Goal: Obtain resource: Obtain resource

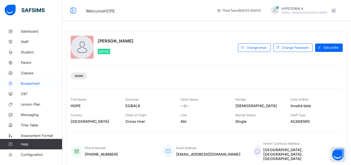
click at [37, 83] on span "Broadsheet" at bounding box center [42, 83] width 42 height 4
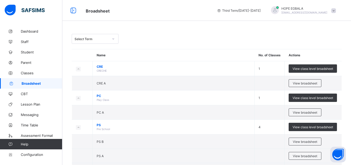
scroll to position [144, 0]
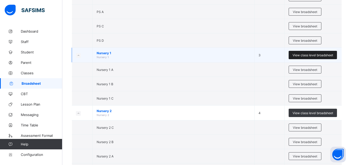
click at [312, 54] on span "View class level broadsheet" at bounding box center [313, 55] width 41 height 4
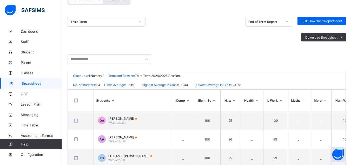
scroll to position [62, 0]
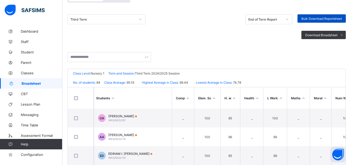
click at [322, 20] on span "Bulk Download Reportsheet" at bounding box center [322, 19] width 41 height 4
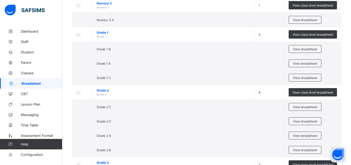
scroll to position [325, 0]
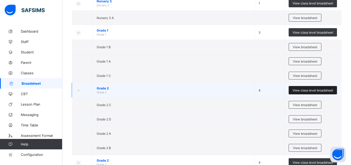
click at [317, 91] on span "View class level broadsheet" at bounding box center [313, 90] width 41 height 4
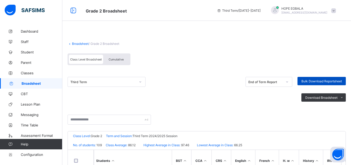
click at [328, 81] on span "Bulk Download Reportsheet" at bounding box center [322, 81] width 41 height 4
click at [70, 42] on icon at bounding box center [70, 44] width 4 height 4
click at [74, 44] on link "Broadsheet" at bounding box center [80, 44] width 17 height 4
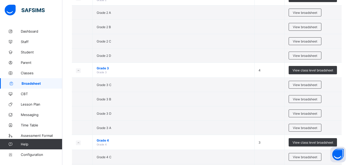
scroll to position [499, 0]
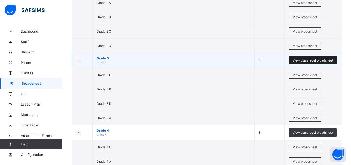
click at [317, 57] on div "View class level broadsheet" at bounding box center [313, 60] width 48 height 8
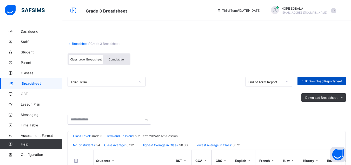
click at [326, 80] on span "Bulk Download Reportsheet" at bounding box center [322, 81] width 41 height 4
click at [82, 43] on link "Broadsheet" at bounding box center [80, 44] width 17 height 4
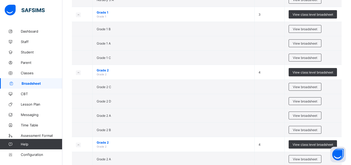
scroll to position [333, 0]
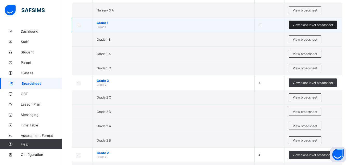
click at [315, 25] on span "View class level broadsheet" at bounding box center [313, 25] width 41 height 4
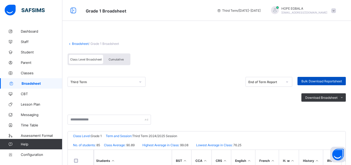
click at [318, 81] on span "Bulk Download Reportsheet" at bounding box center [322, 81] width 41 height 4
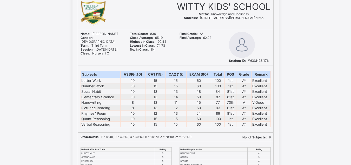
scroll to position [42, 0]
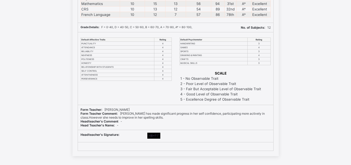
scroll to position [32751, 0]
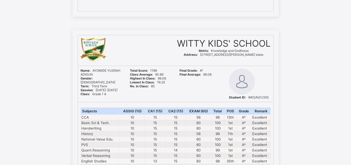
scroll to position [936, 0]
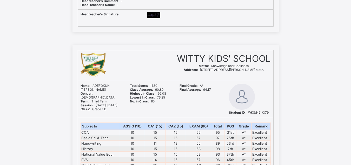
click at [212, 78] on div "WITTY KIDS' SCHOOL Motto: Knowledge and Godliness Address: [STREET_ADDRESS][PER…" at bounding box center [223, 65] width 99 height 30
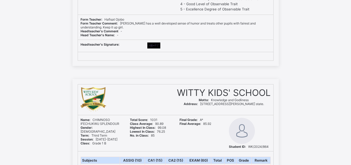
scroll to position [1789, 0]
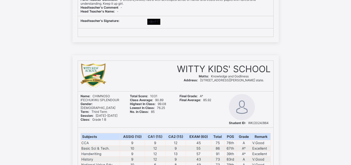
drag, startPoint x: 213, startPoint y: 71, endPoint x: 299, endPoint y: 72, distance: 85.6
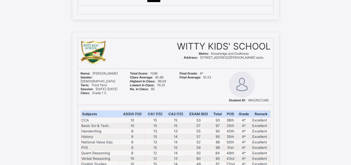
scroll to position [6387, 0]
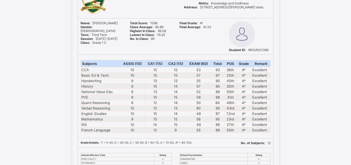
click at [299, 72] on div "WITTY KIDS' SCHOOL Motto: Knowledge and Godliness Address: No. 18-20 Witty Kids…" at bounding box center [175, 126] width 351 height 289
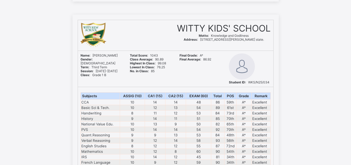
scroll to position [12992, 0]
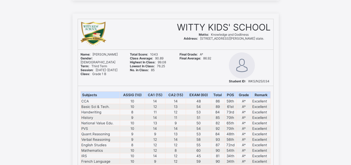
drag, startPoint x: 299, startPoint y: 72, endPoint x: 328, endPoint y: 69, distance: 29.2
click at [328, 69] on div "WITTY KIDS' SCHOOL Motto: Knowledge and Godliness Address: No. 18-20 Witty Kids…" at bounding box center [175, 158] width 351 height 289
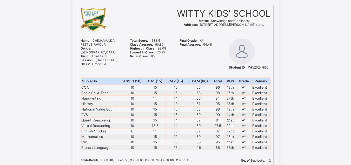
scroll to position [16342, 0]
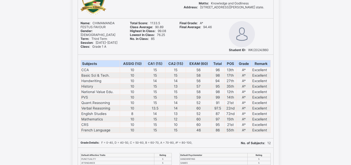
click at [328, 71] on div "WITTY KIDS' SCHOOL Motto: Knowledge and Godliness Address: No. 18-20 Witty Kids…" at bounding box center [175, 126] width 351 height 289
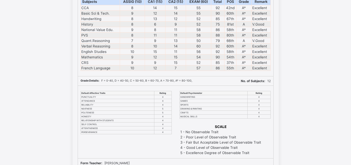
click at [328, 71] on div "WITTY KIDS' SCHOOL Motto: Knowledge and Godliness Address: No. 18-20 Witty Kids…" at bounding box center [175, 64] width 351 height 289
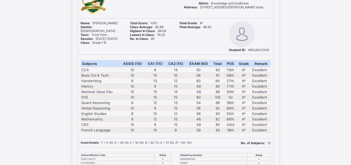
scroll to position [18766, 0]
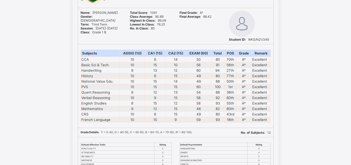
click at [328, 71] on div "WITTY KIDS' SCHOOL Motto: Knowledge and Godliness Address: No. 18-20 Witty Kids…" at bounding box center [175, 116] width 351 height 289
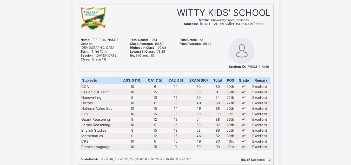
scroll to position [18724, 0]
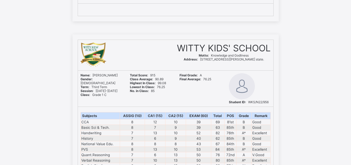
scroll to position [18412, 0]
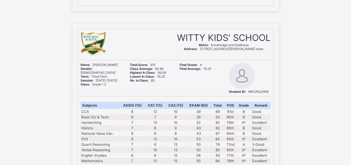
click at [340, 68] on div "WITTY KIDS' SCHOOL Motto: Knowledge and Godliness Address: No. 18-20 Witty Kids…" at bounding box center [175, 168] width 351 height 289
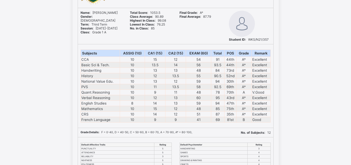
scroll to position [18152, 0]
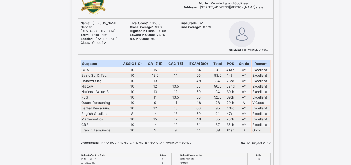
click at [337, 71] on div "WITTY KIDS' SCHOOL Motto: Knowledge and Godliness Address: No. 18-20 Witty Kids…" at bounding box center [175, 126] width 351 height 289
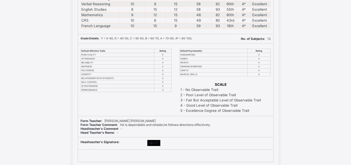
click at [339, 70] on div "WITTY KIDS' SCHOOL Motto: Knowledge and Godliness Address: No. 18-20 Witty Kids…" at bounding box center [175, 22] width 351 height 289
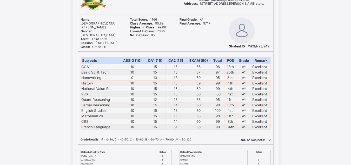
scroll to position [19681, 0]
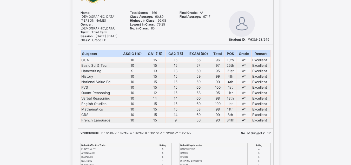
click at [339, 70] on div "WITTY KIDS' SCHOOL Motto: Knowledge and Godliness Address: No. 18-20 Witty Kids…" at bounding box center [175, 116] width 351 height 289
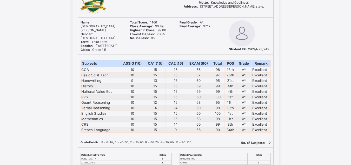
scroll to position [19660, 0]
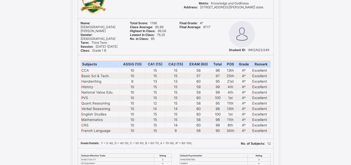
click at [339, 70] on div "WITTY KIDS' SCHOOL Motto: Knowledge and Godliness Address: No. 18-20 Witty Kids…" at bounding box center [175, 126] width 351 height 289
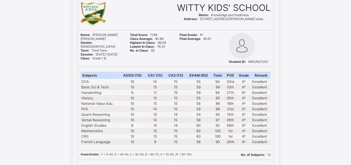
scroll to position [24778, 0]
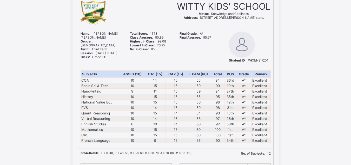
click at [334, 55] on div "WITTY KIDS' SCHOOL Motto: Knowledge and Godliness Address: No. 18-20 Witty Kids…" at bounding box center [175, 137] width 351 height 289
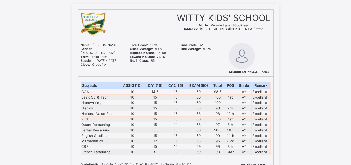
scroll to position [25069, 0]
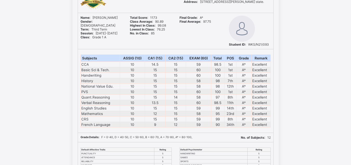
click at [334, 55] on div "WITTY KIDS' SCHOOL Motto: Knowledge and Godliness Address: No. 18-20 Witty Kids…" at bounding box center [175, 121] width 351 height 289
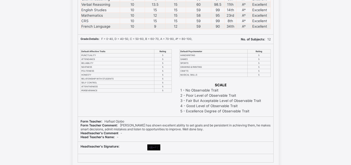
scroll to position [25168, 0]
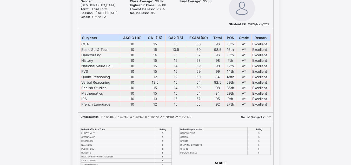
click at [342, 55] on div "WITTY KIDS' SCHOOL Motto: Knowledge and Godliness Address: No. 18-20 Witty Kids…" at bounding box center [175, 101] width 351 height 289
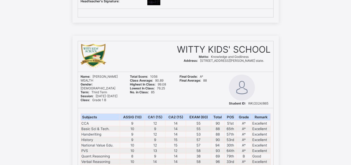
scroll to position [22859, 0]
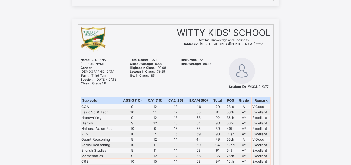
drag, startPoint x: 333, startPoint y: 136, endPoint x: 329, endPoint y: 138, distance: 4.8
click at [329, 138] on div "WITTY KIDS' SCHOOL Motto: Knowledge and Godliness Address: No. 18-20 Witty Kids…" at bounding box center [175, 163] width 351 height 289
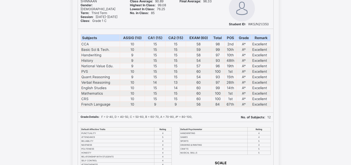
click at [316, 156] on div "WITTY KIDS' SCHOOL Motto: Knowledge and Godliness Address: No. 18-20 Witty Kids…" at bounding box center [175, 101] width 351 height 289
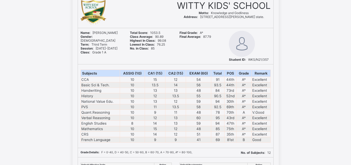
scroll to position [18146, 0]
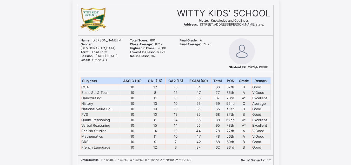
scroll to position [395, 0]
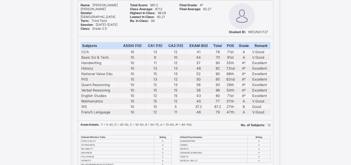
click at [258, 98] on tbody "CCA 10 13 12 41 76 71st A V.Good Basic Sci & Tech. 10 6 10 44 70 91st A V.Good …" at bounding box center [176, 82] width 190 height 66
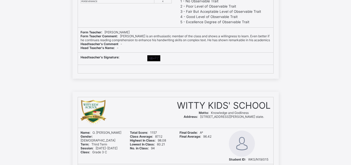
scroll to position [2965, 0]
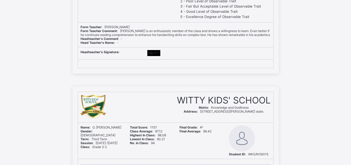
drag, startPoint x: 258, startPoint y: 98, endPoint x: 315, endPoint y: 135, distance: 67.1
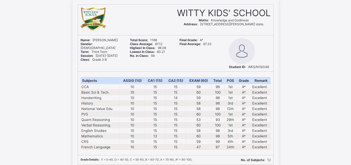
scroll to position [11203, 0]
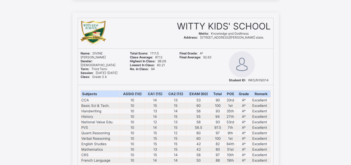
click at [342, 120] on div "WITTY KIDS' SCHOOL Motto: Knowledge and Godliness Address: [STREET_ADDRESS][PER…" at bounding box center [175, 156] width 351 height 289
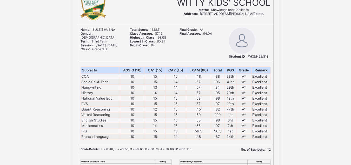
scroll to position [13929, 0]
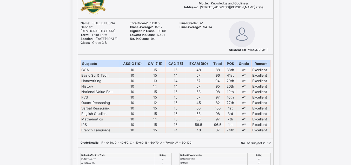
click at [342, 120] on div "WITTY KIDS' SCHOOL Motto: Knowledge and Godliness Address: [STREET_ADDRESS][PER…" at bounding box center [175, 126] width 351 height 289
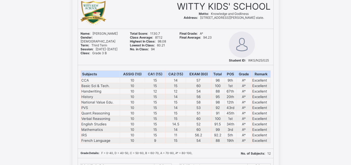
scroll to position [23884, 0]
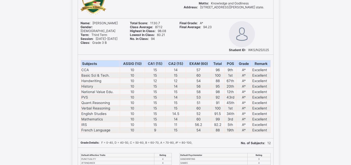
drag, startPoint x: 339, startPoint y: 120, endPoint x: 0, endPoint y: 31, distance: 349.9
click at [0, 31] on div "WITTY KIDS' SCHOOL Motto: Knowledge and Godliness Address: [STREET_ADDRESS][PER…" at bounding box center [175, 126] width 351 height 289
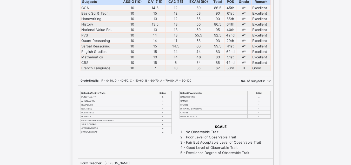
scroll to position [28226, 0]
